Goal: Information Seeking & Learning: Understand process/instructions

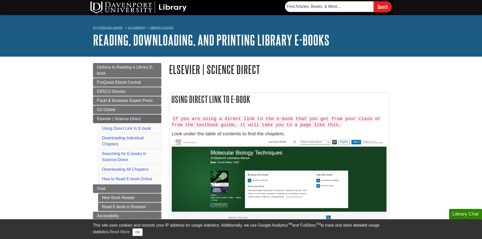
click at [195, 121] on code "If you are using a direct link to the e-book that you got from your class or fr…" at bounding box center [276, 122] width 209 height 12
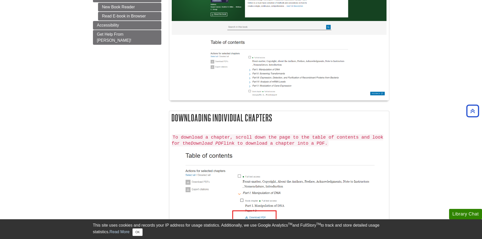
scroll to position [203, 0]
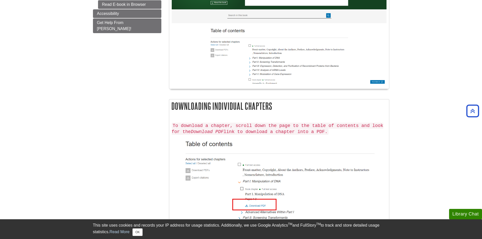
click at [259, 14] on img at bounding box center [279, 9] width 215 height 149
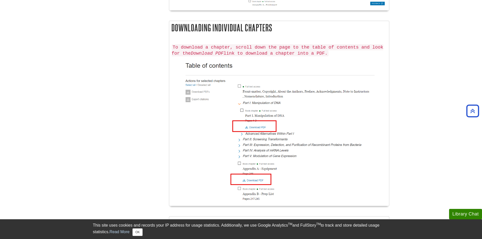
scroll to position [279, 0]
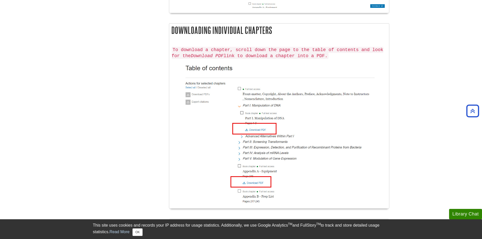
click at [236, 48] on code "To download a chapter, scroll down the page to the table of contents and look f…" at bounding box center [278, 53] width 212 height 12
click at [235, 51] on code "To download a chapter, scroll down the page to the table of contents and look f…" at bounding box center [278, 53] width 212 height 12
drag, startPoint x: 235, startPoint y: 51, endPoint x: 204, endPoint y: 42, distance: 33.0
click at [204, 42] on div "To download a chapter, scroll down the page to the table of contents and look f…" at bounding box center [279, 125] width 220 height 167
click at [224, 47] on code "To download a chapter, scroll down the page to the table of contents and look f…" at bounding box center [278, 53] width 212 height 12
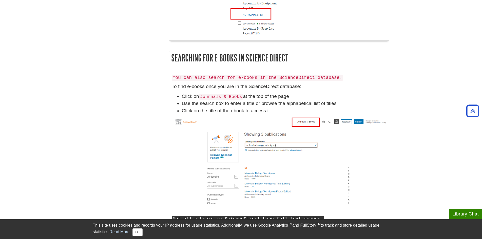
scroll to position [456, 0]
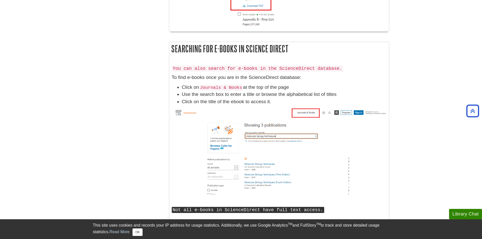
click at [214, 71] on div "You can also search for e-books in the ScienceDirect database. To find e-books …" at bounding box center [279, 130] width 215 height 135
click at [215, 69] on code "You can also search for e-books in the ScienceDirect database." at bounding box center [258, 69] width 172 height 6
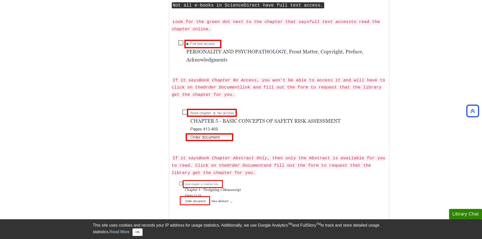
scroll to position [709, 0]
